Goal: Check status: Check status

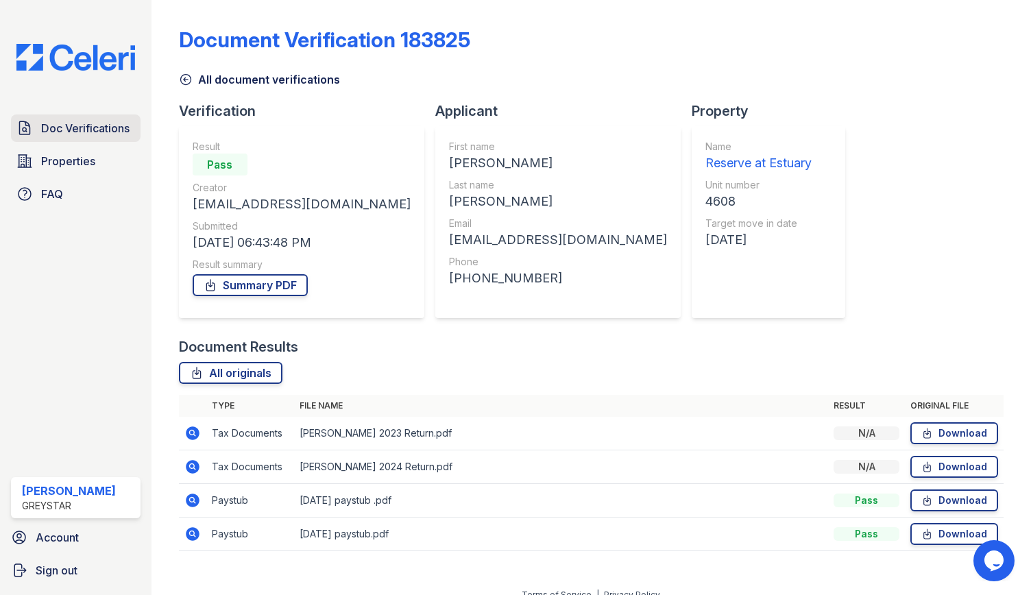
click at [47, 127] on span "Doc Verifications" at bounding box center [85, 128] width 88 height 16
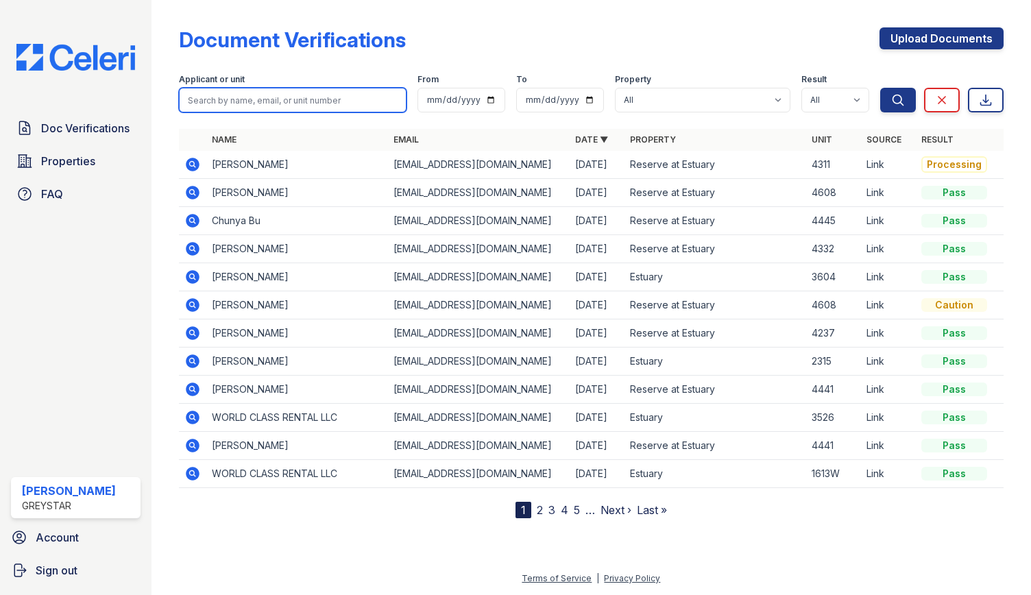
click at [212, 95] on input "search" at bounding box center [293, 100] width 228 height 25
type input "4445"
click at [880, 88] on button "Search" at bounding box center [898, 100] width 36 height 25
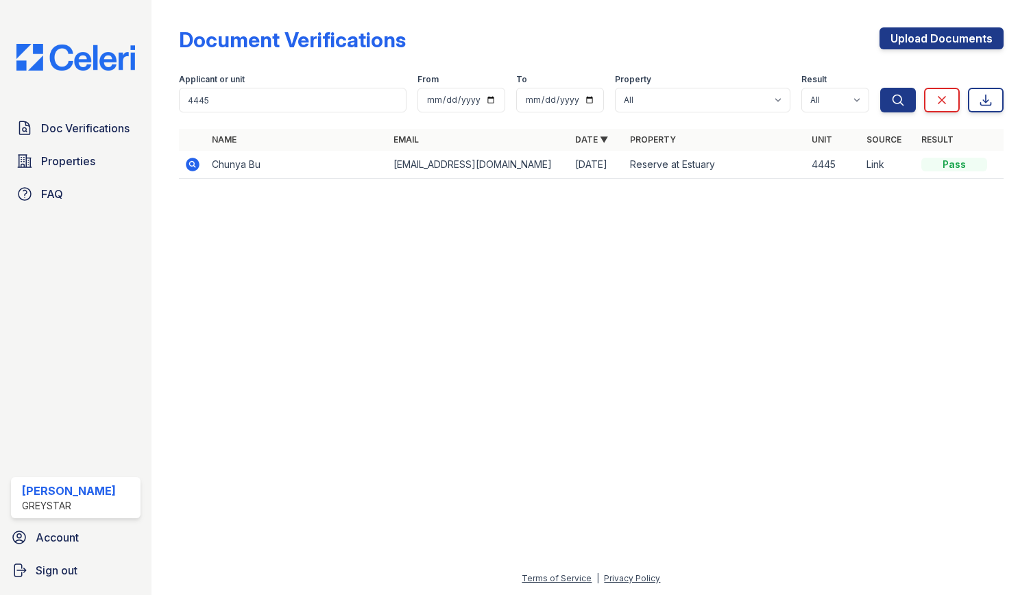
click at [189, 166] on icon at bounding box center [193, 165] width 14 height 14
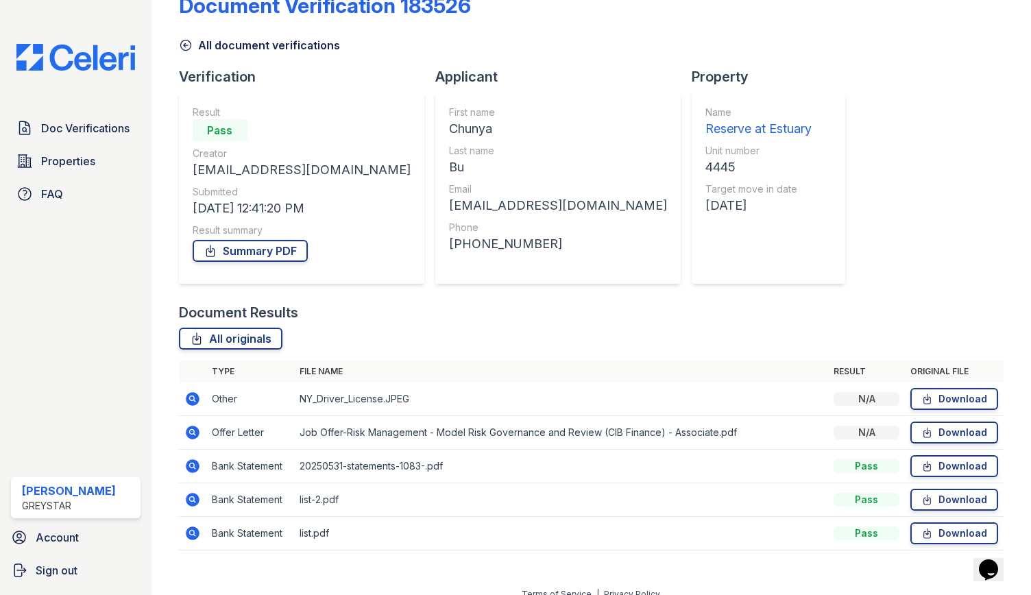
scroll to position [49, 0]
